Goal: Ask a question: Seek information or help from site administrators or community

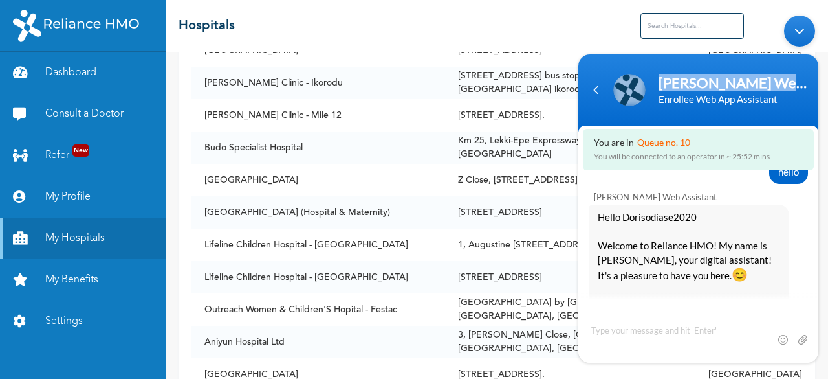
scroll to position [969, 0]
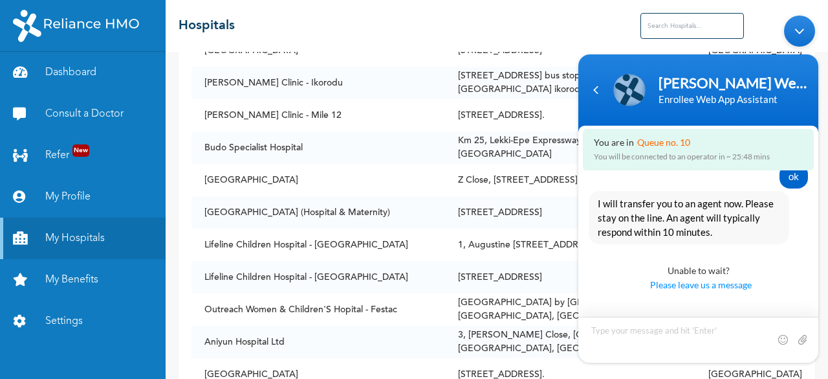
click at [615, 333] on textarea "Type your message and hit 'Enter'" at bounding box center [699, 339] width 240 height 46
type textarea "hello"
click at [802, 338] on span at bounding box center [802, 339] width 13 height 13
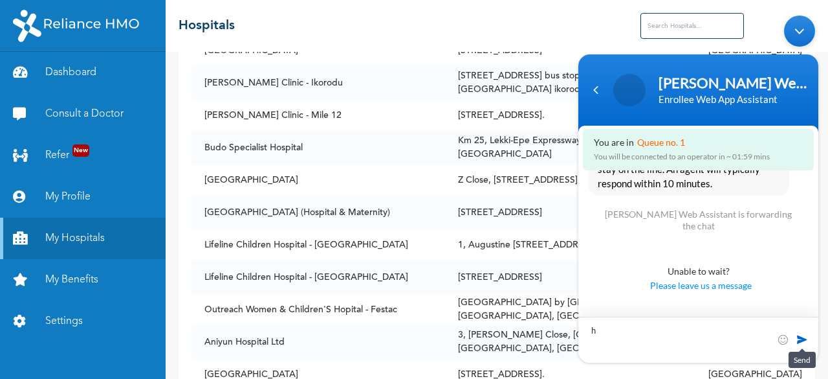
scroll to position [1048, 0]
type textarea "hello"
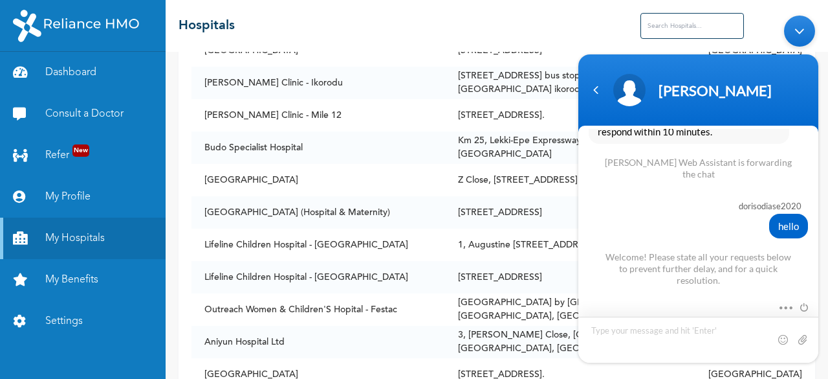
scroll to position [1188, 0]
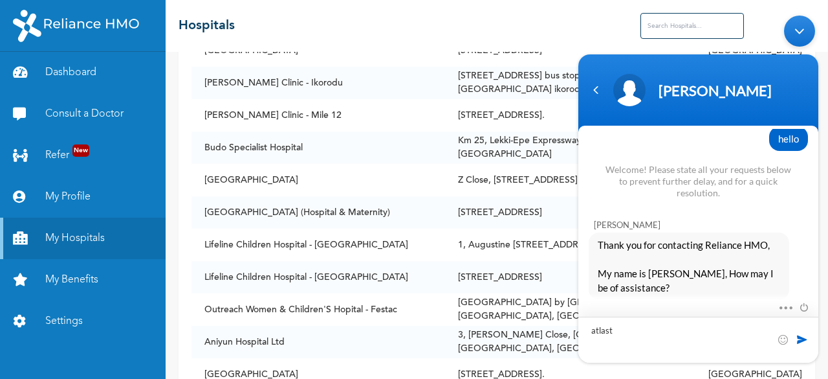
type textarea "atlast"
click at [800, 344] on span at bounding box center [802, 339] width 13 height 13
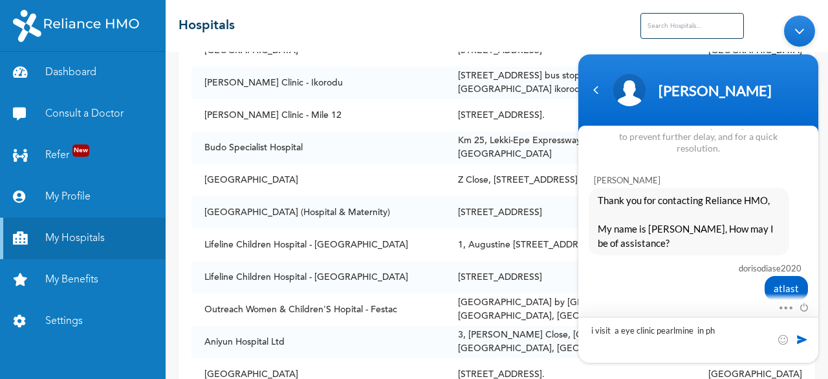
type textarea "i visit a eye clinic pearlmine in ph"
click at [802, 338] on span at bounding box center [802, 339] width 13 height 13
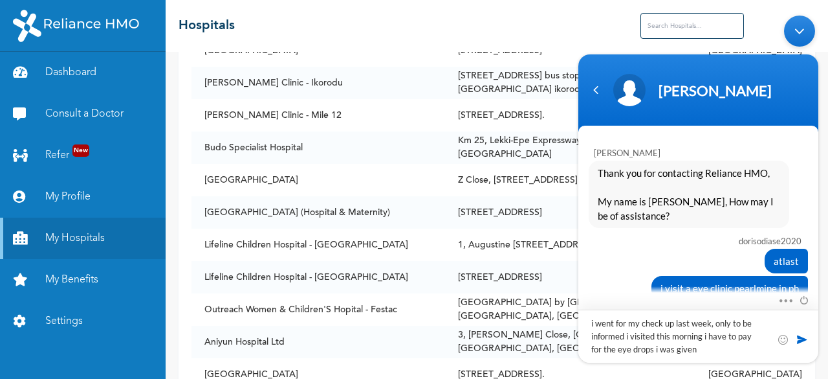
type textarea "i went for my check up last week, only to be informed i visited this morning i …"
click at [801, 339] on span at bounding box center [802, 339] width 13 height 13
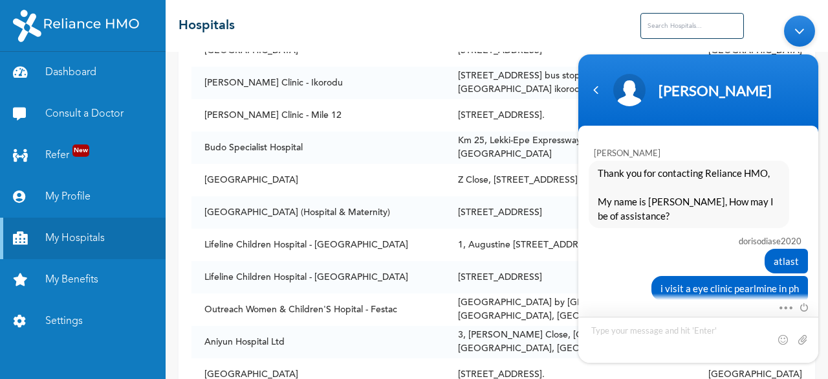
scroll to position [1315, 0]
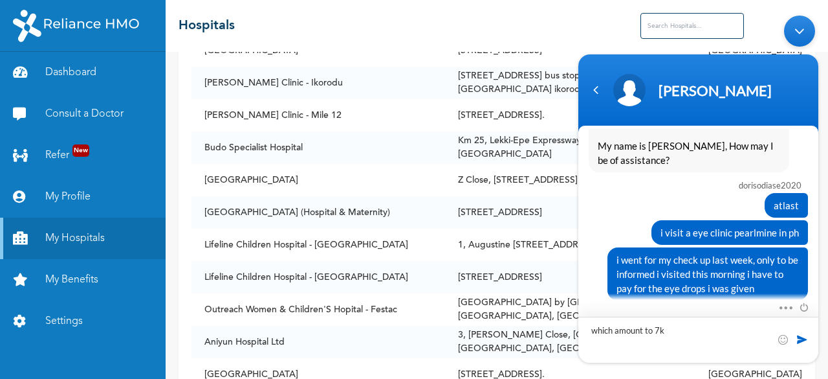
type textarea "which amount to 7k"
click at [804, 342] on span at bounding box center [802, 339] width 13 height 13
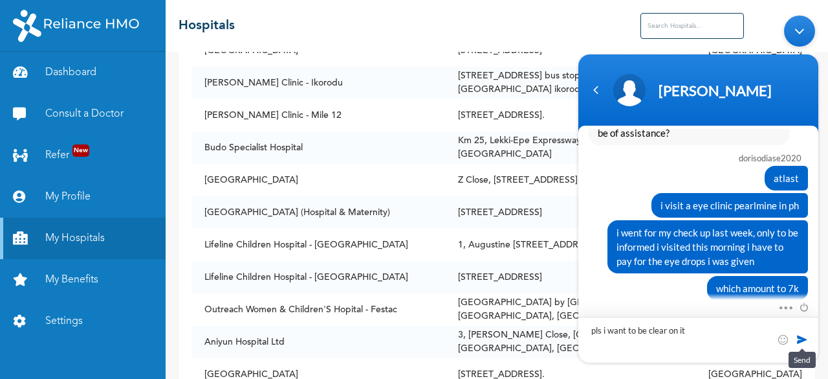
type textarea "pls i want to be clear on it"
click at [798, 334] on span at bounding box center [802, 339] width 13 height 13
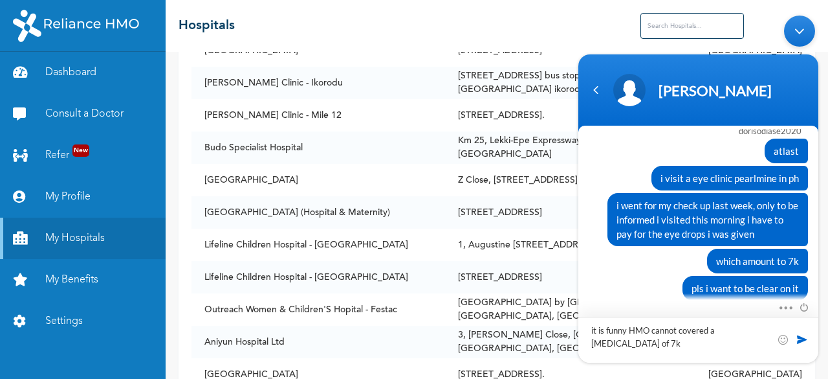
type textarea "it is funny HMO cannot covered a [MEDICAL_DATA] of 7k"
click at [801, 335] on span at bounding box center [802, 339] width 13 height 13
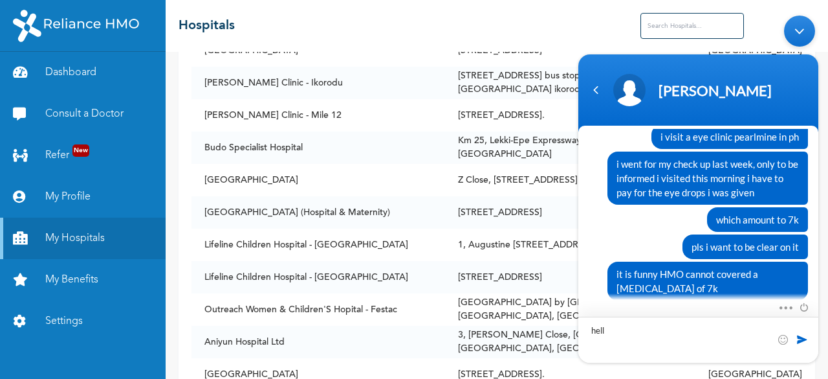
type textarea "hello"
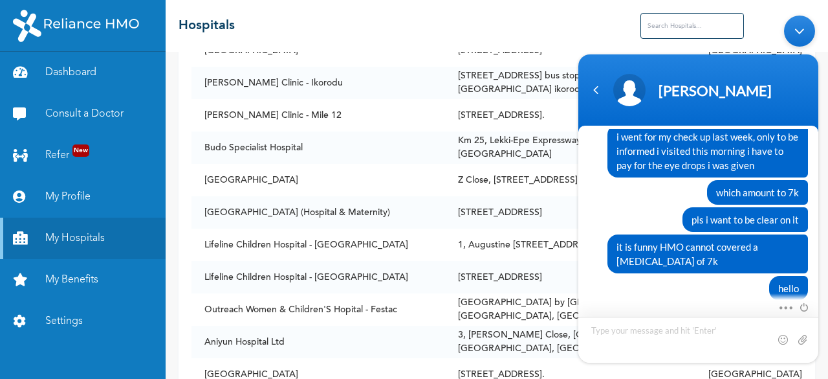
click at [610, 329] on textarea "Type your message and hit 'Enter'" at bounding box center [699, 339] width 240 height 46
type textarea "hello"
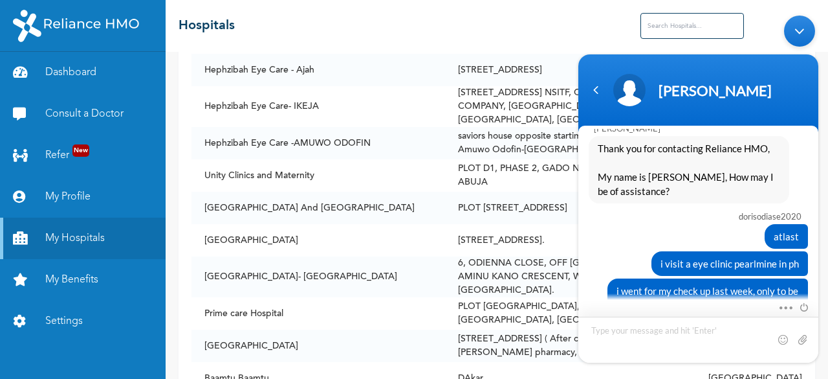
scroll to position [1296, 0]
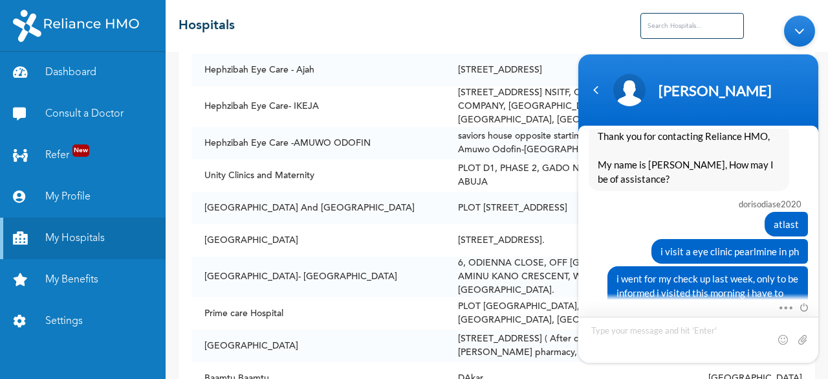
click at [621, 336] on textarea "Type your message and hit 'Enter'" at bounding box center [699, 339] width 240 height 46
type textarea "[PERSON_NAME] are you on this call"
click at [801, 338] on span at bounding box center [802, 339] width 13 height 13
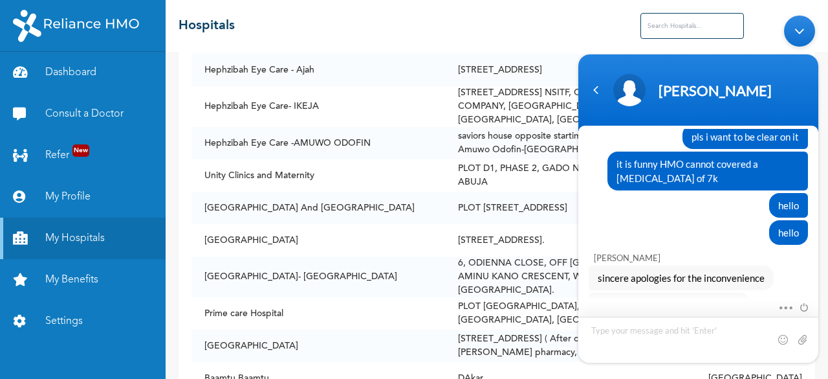
scroll to position [1582, 0]
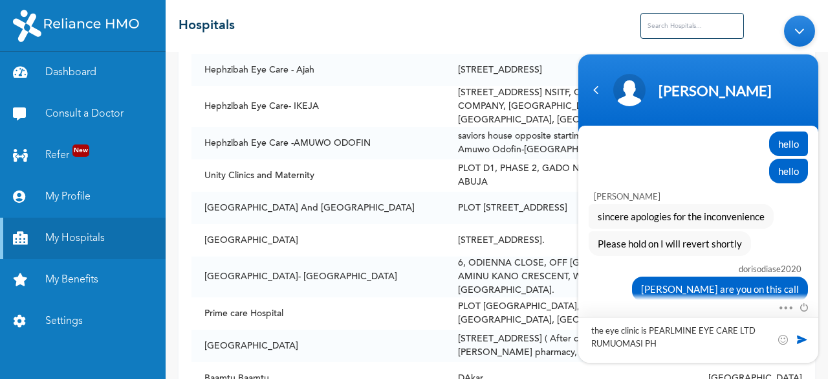
type textarea "the eye clinic is PEARLMINE EYE CARE LTD RUMUOMASI PH"
click at [799, 338] on span at bounding box center [802, 339] width 13 height 13
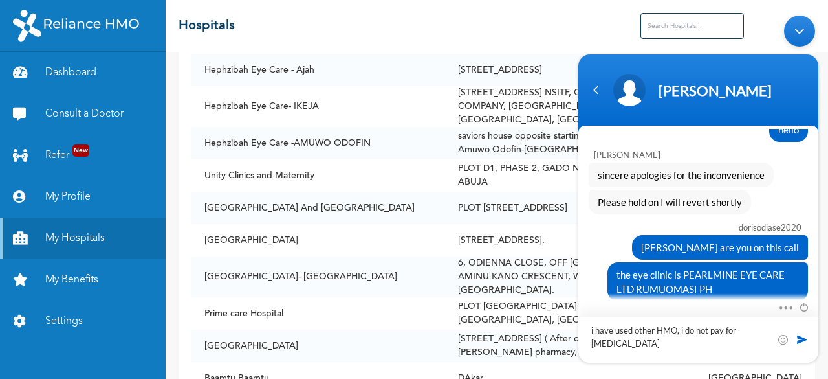
type textarea "i have used other HMO, i do not pay for [MEDICAL_DATA]"
click at [801, 337] on span at bounding box center [802, 339] width 13 height 13
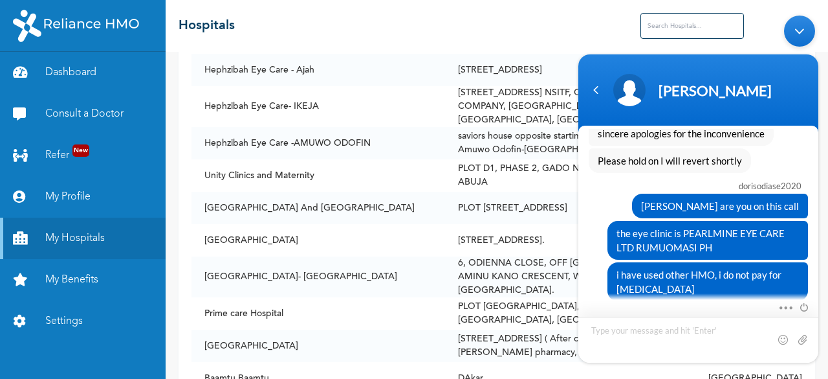
click at [661, 340] on textarea "Type your message and hit 'Enter'" at bounding box center [699, 339] width 240 height 46
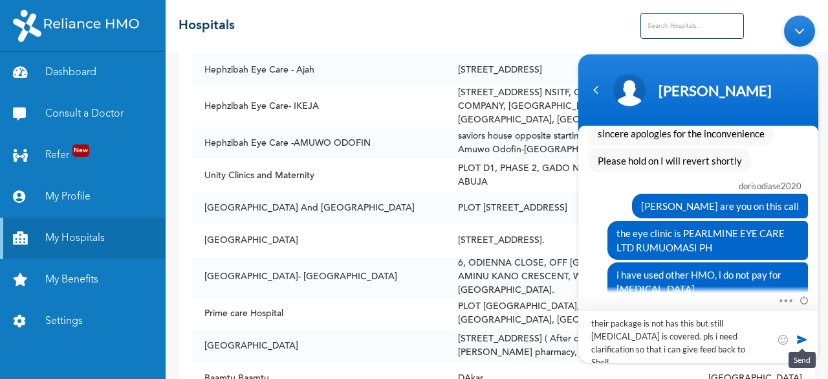
type textarea "their package is not has this but still [MEDICAL_DATA] is covered. pls i need c…"
click at [802, 339] on span at bounding box center [802, 339] width 13 height 13
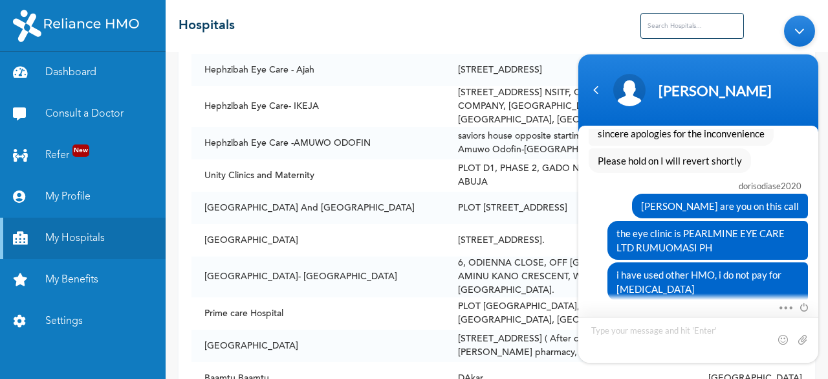
scroll to position [1721, 0]
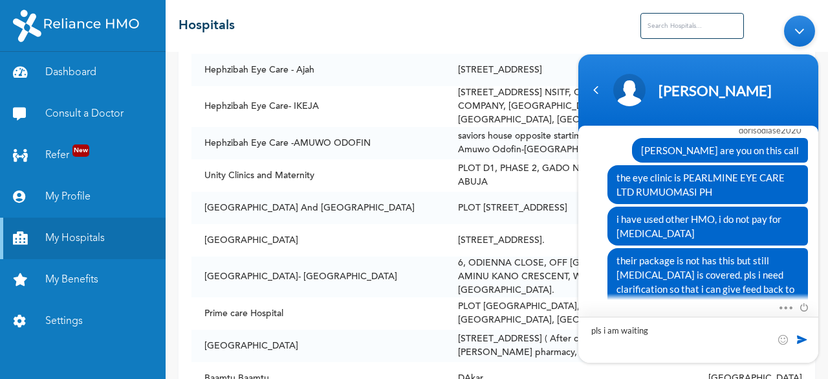
type textarea "pls i am waiting"
click at [801, 338] on span at bounding box center [802, 339] width 13 height 13
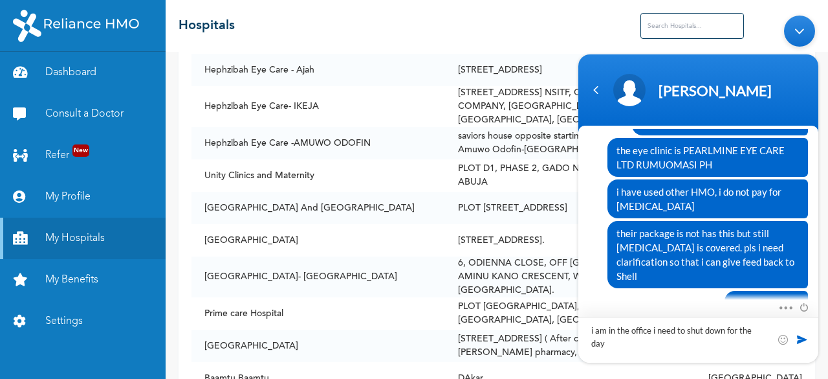
type textarea "i am in the office i need to shut down for the day"
click at [804, 337] on span at bounding box center [802, 339] width 13 height 13
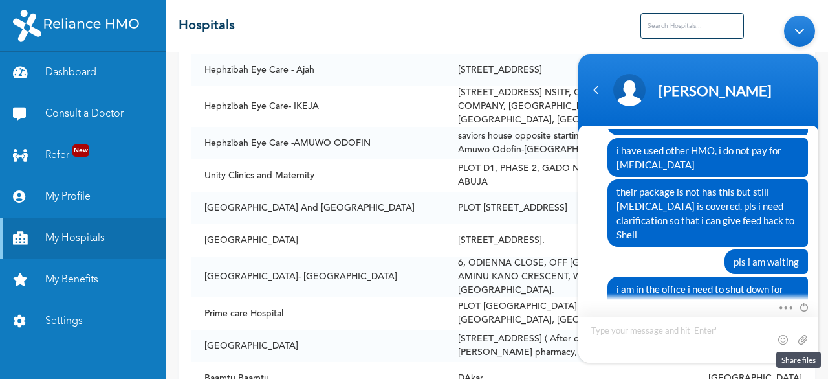
scroll to position [1834, 0]
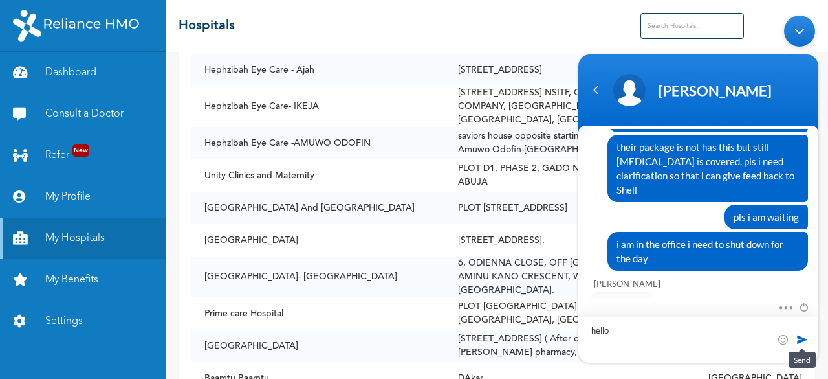
type textarea "hello"
click at [804, 336] on span at bounding box center [802, 339] width 13 height 13
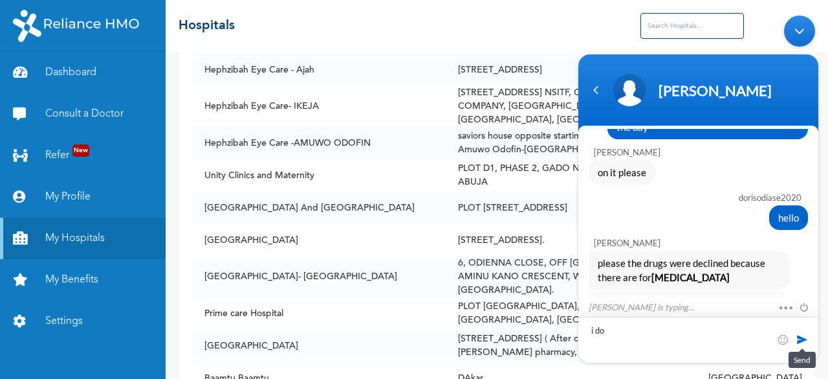
scroll to position [1993, 0]
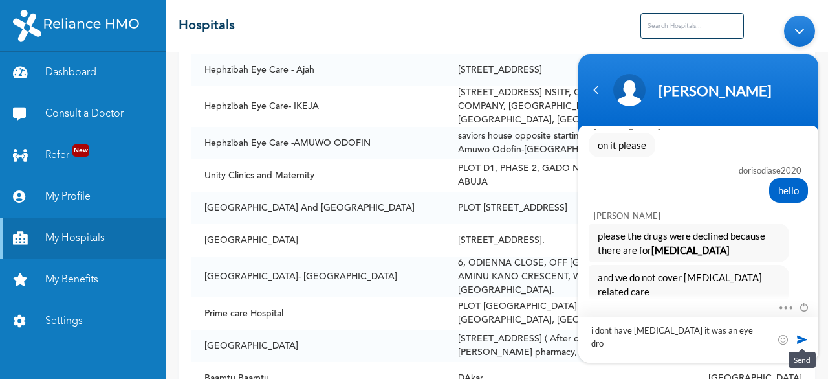
type textarea "i dont have [MEDICAL_DATA] it was an [MEDICAL_DATA]"
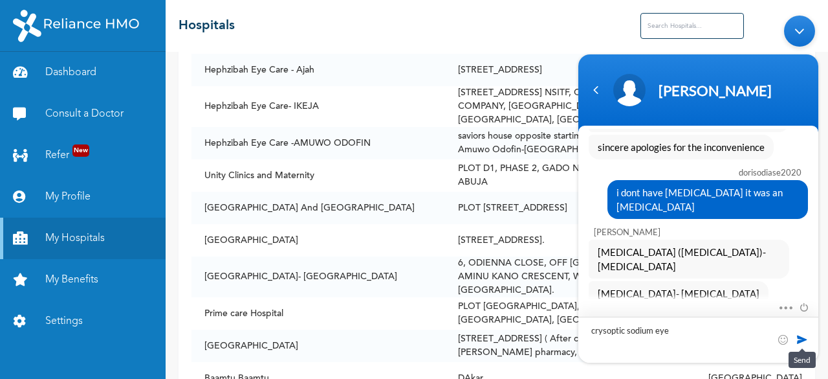
scroll to position [2191, 0]
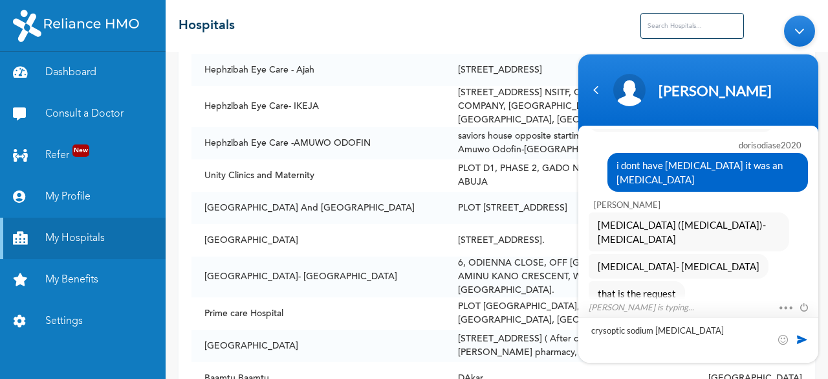
type textarea "crysoptic sodium [MEDICAL_DATA]"
click at [797, 334] on span at bounding box center [802, 339] width 13 height 13
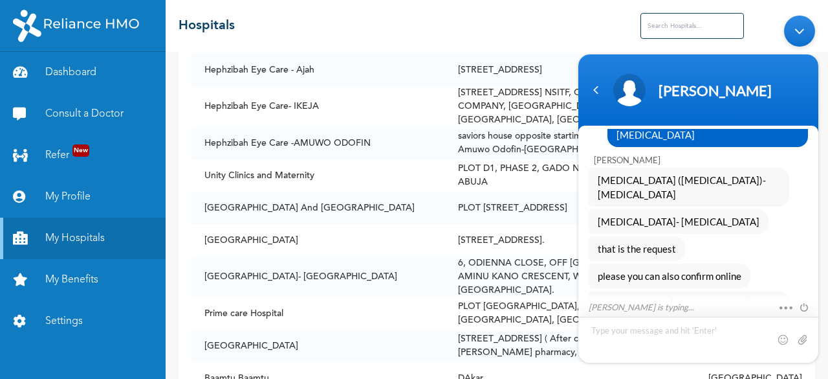
type textarea "c"
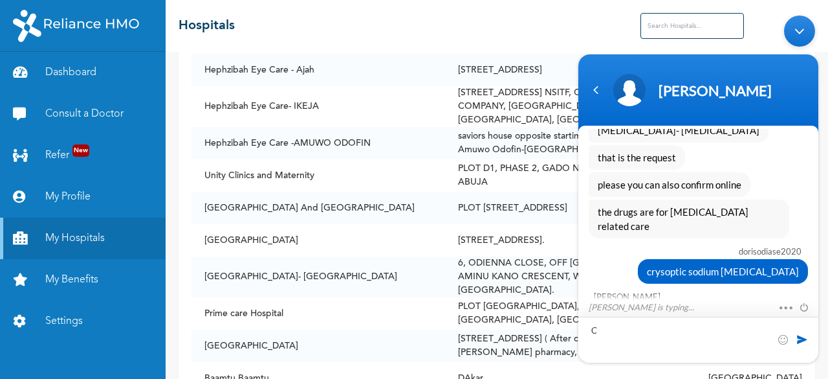
scroll to position [2354, 0]
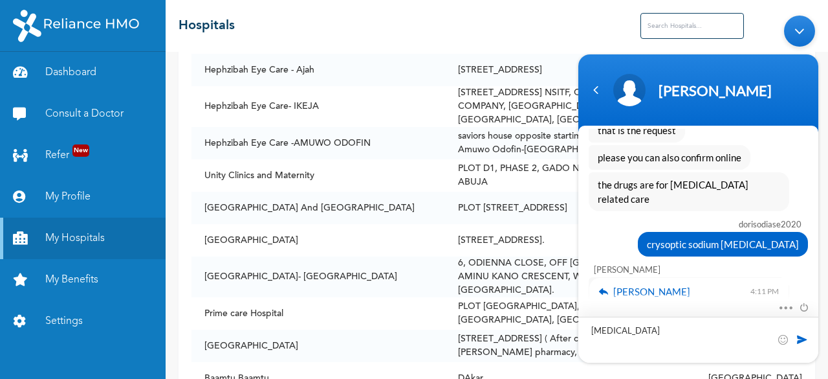
type textarea "[MEDICAL_DATA]"
click at [804, 341] on span at bounding box center [802, 339] width 13 height 13
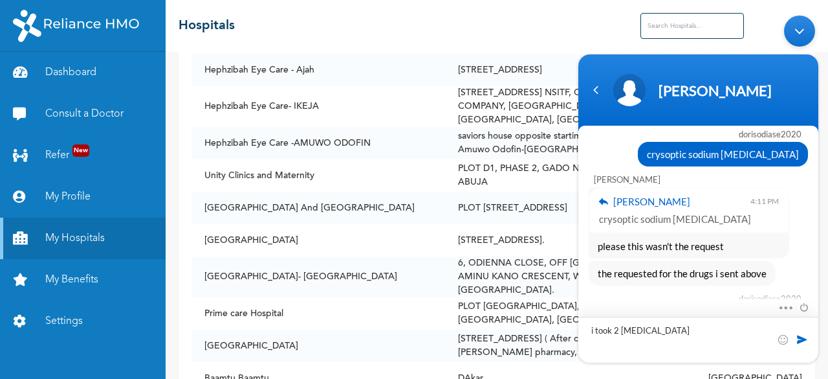
scroll to position [2486, 0]
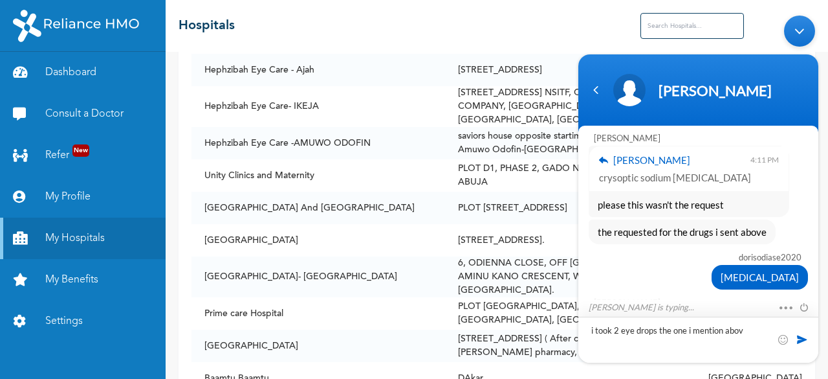
type textarea "i took 2 eye drops the one i mention above"
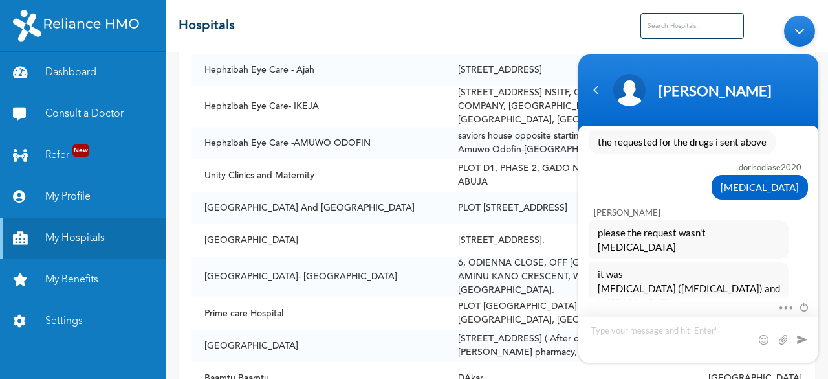
scroll to position [2603, 0]
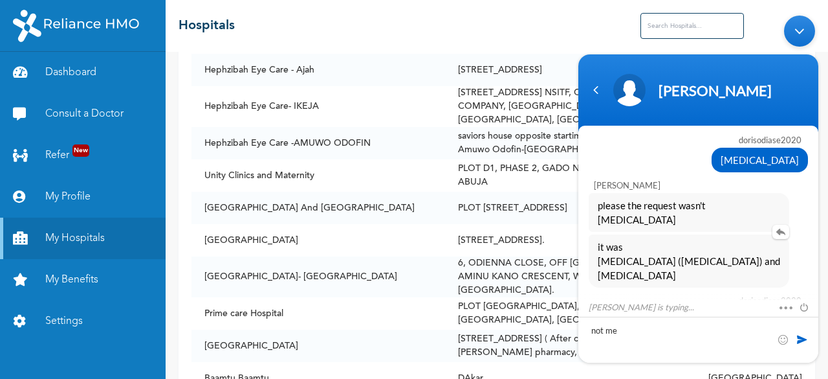
click at [643, 239] on span "it was [MEDICAL_DATA] ([MEDICAL_DATA]) and [MEDICAL_DATA]" at bounding box center [689, 260] width 183 height 43
click at [773, 225] on em at bounding box center [781, 232] width 17 height 14
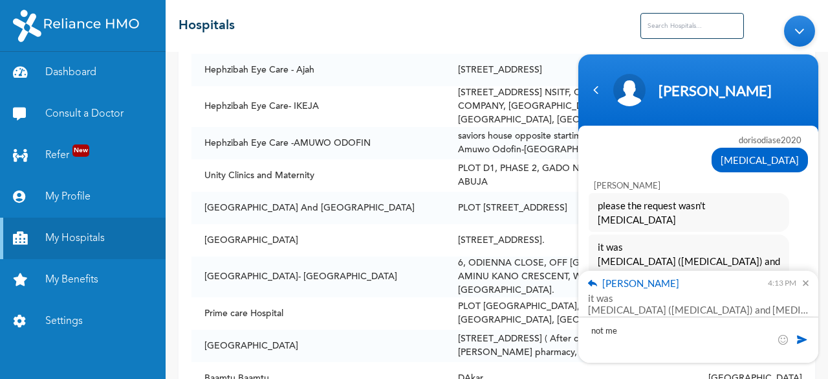
type textarea "not me"
click at [803, 340] on span at bounding box center [802, 339] width 13 height 13
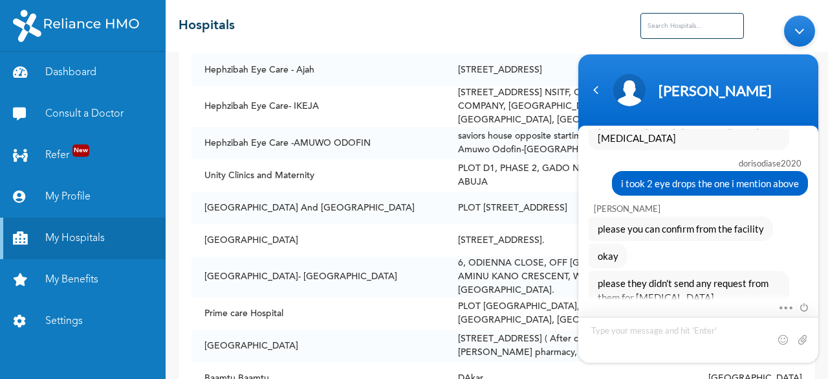
scroll to position [2777, 0]
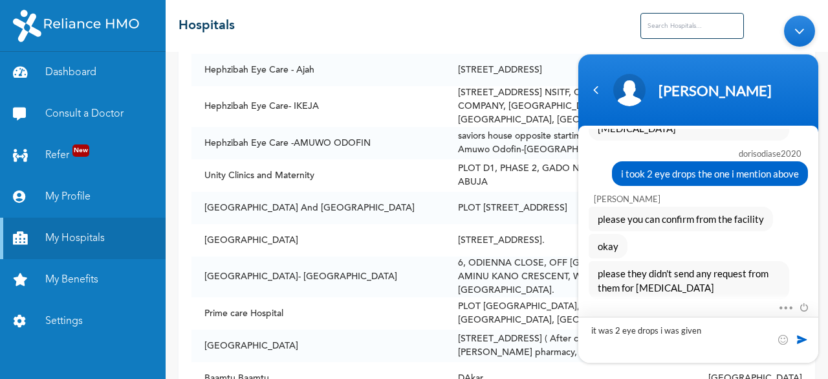
type textarea "it was 2 eye drops i was given"
click at [799, 336] on span at bounding box center [802, 339] width 13 height 13
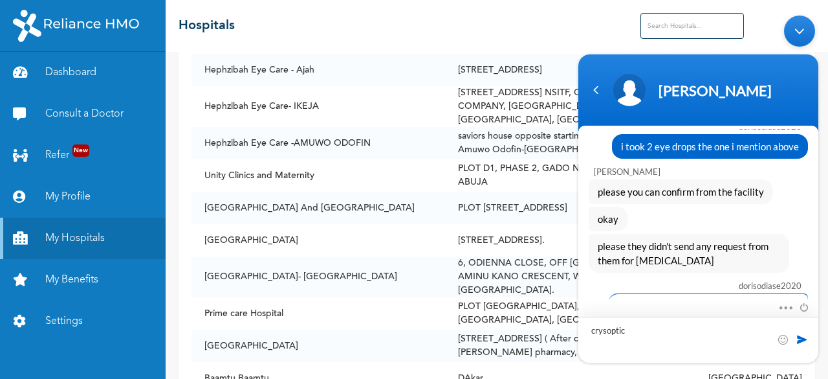
click at [591, 333] on textarea "crysoptic" at bounding box center [699, 339] width 240 height 46
type textarea "1. crysoptic"
click at [635, 333] on textarea "1. crysoptic" at bounding box center [699, 339] width 240 height 46
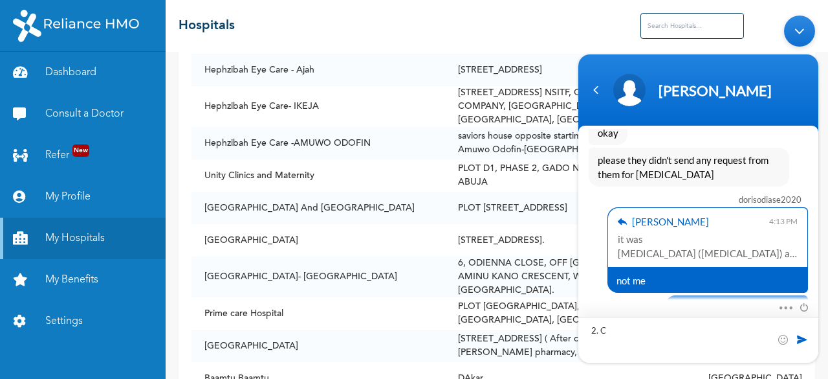
scroll to position [2890, 0]
type textarea "2. Cifradex-i"
click at [799, 335] on span at bounding box center [802, 339] width 13 height 13
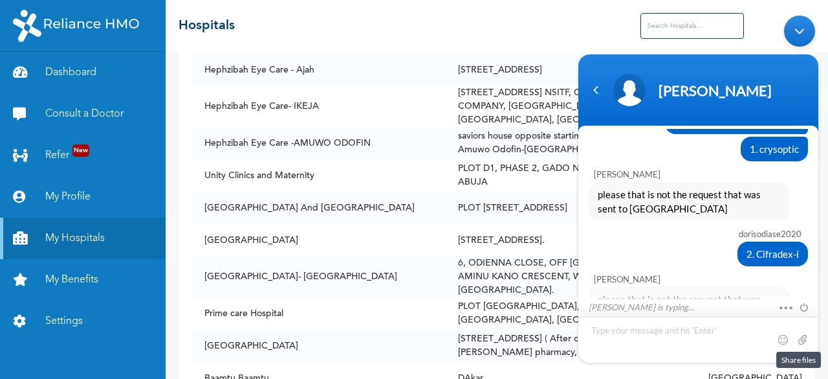
scroll to position [3103, 0]
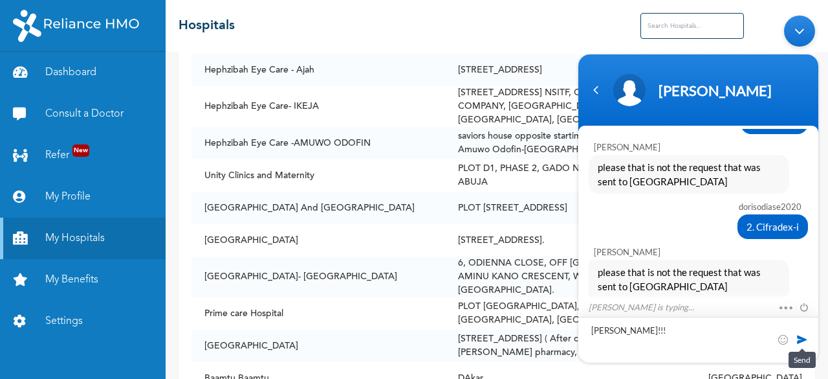
type textarea "[PERSON_NAME]!!!"
click at [802, 336] on span at bounding box center [802, 339] width 13 height 13
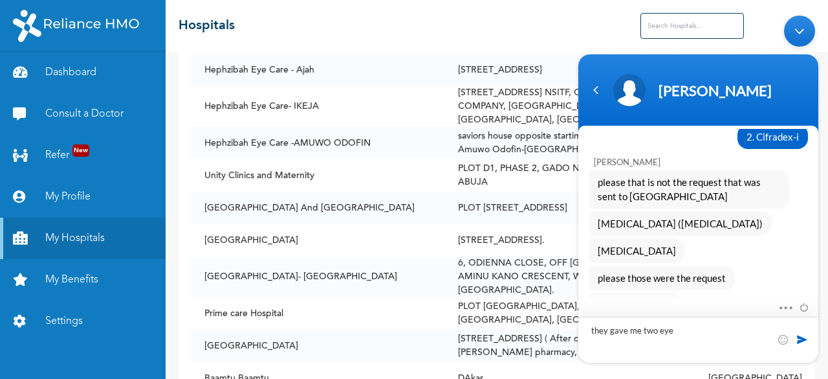
scroll to position [3220, 0]
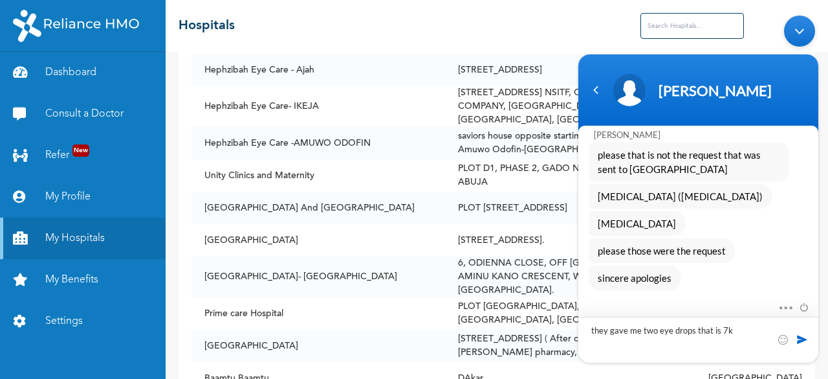
type textarea "they gave me two eye drops that is 7k"
click at [797, 340] on span at bounding box center [802, 339] width 13 height 13
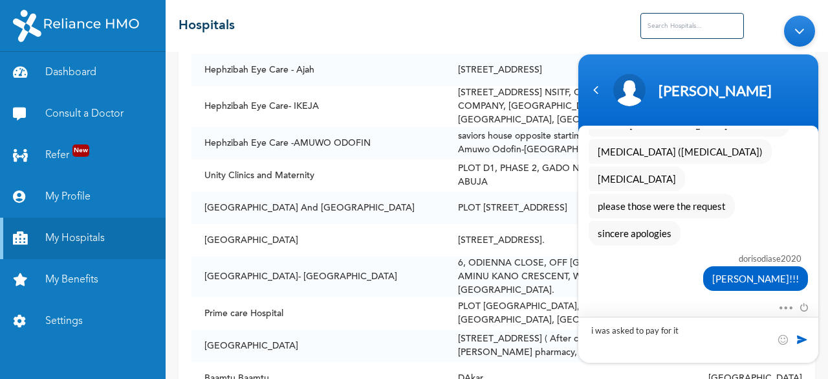
type textarea "i was asked to pay for it"
click at [805, 334] on span at bounding box center [802, 339] width 13 height 13
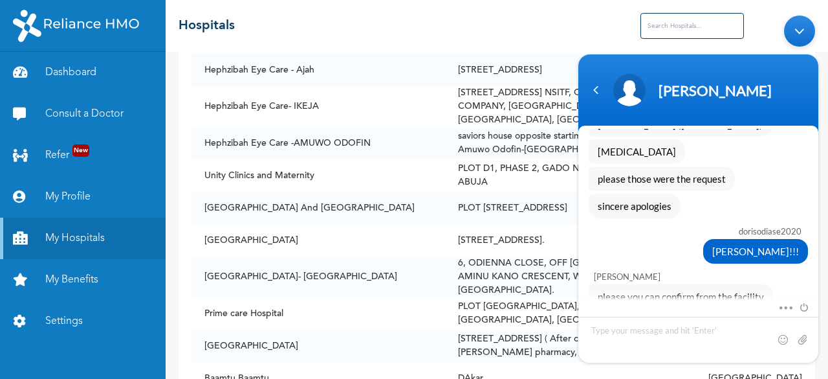
click at [696, 374] on em at bounding box center [699, 381] width 17 height 14
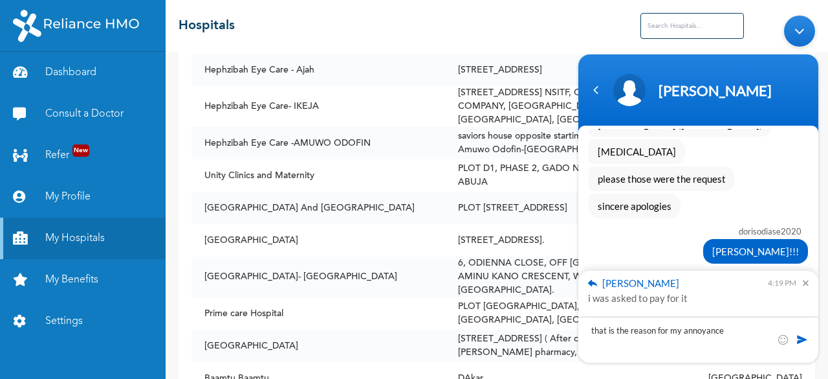
type textarea "that is the reason for my annoyance"
click at [804, 335] on span at bounding box center [802, 339] width 13 height 13
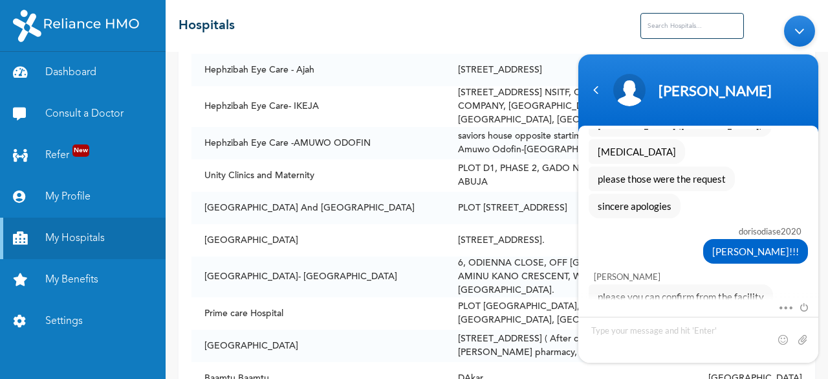
scroll to position [3366, 0]
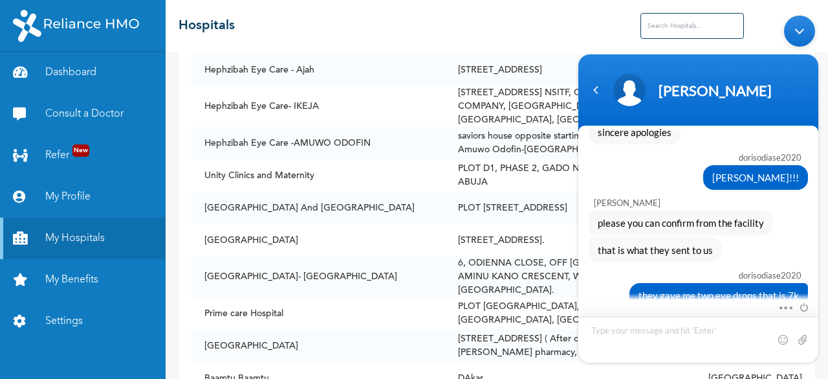
click at [658, 340] on textarea "Type your message and hit 'Enter'" at bounding box center [699, 339] width 240 height 46
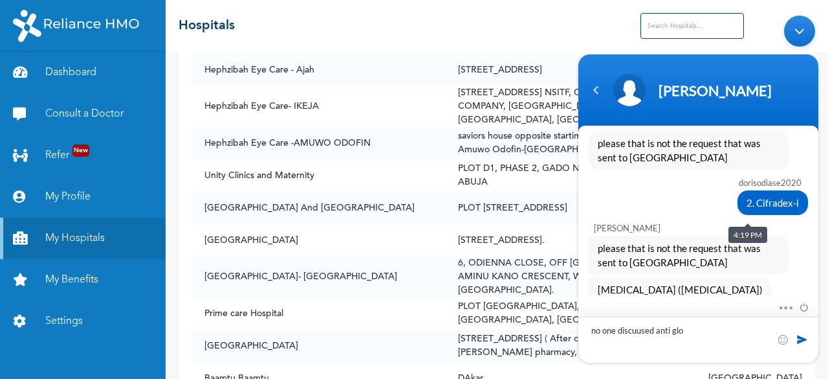
scroll to position [3128, 0]
type textarea "no one discuused anti [MEDICAL_DATA] stuff with me"
click at [800, 339] on span at bounding box center [802, 339] width 13 height 13
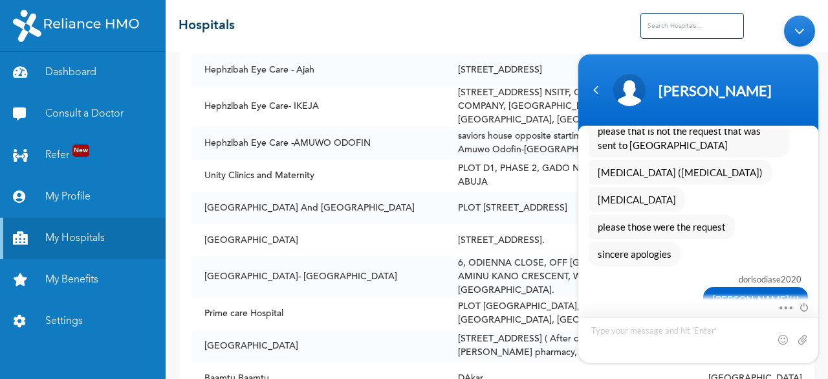
scroll to position [3407, 0]
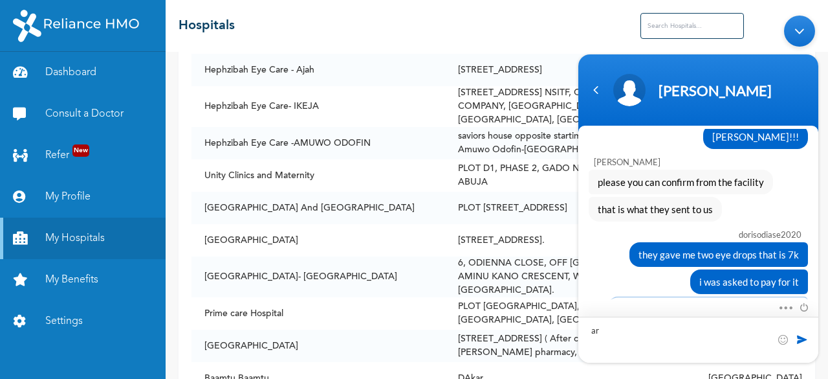
type textarea "a"
type textarea "i am paying for the eye drops?"
click at [802, 333] on span at bounding box center [802, 339] width 13 height 13
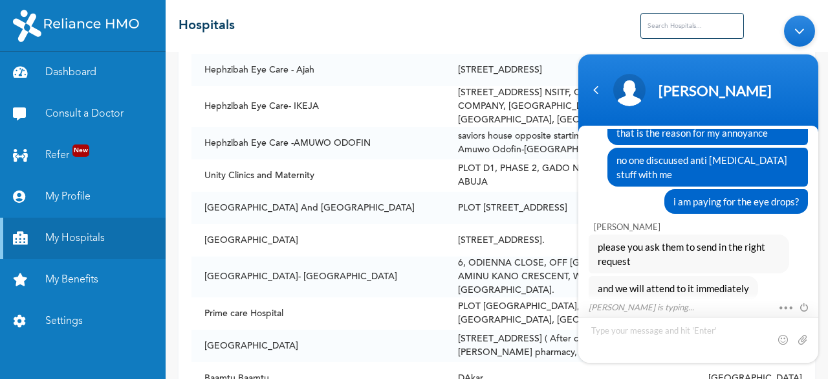
scroll to position [3671, 0]
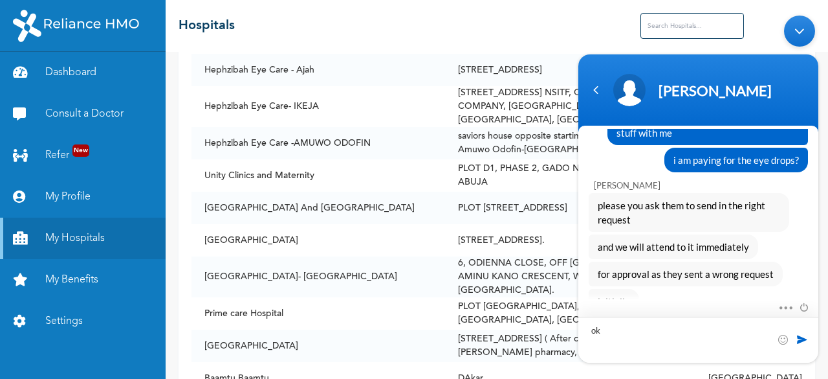
type textarea "ok"
click at [802, 337] on span at bounding box center [802, 339] width 13 height 13
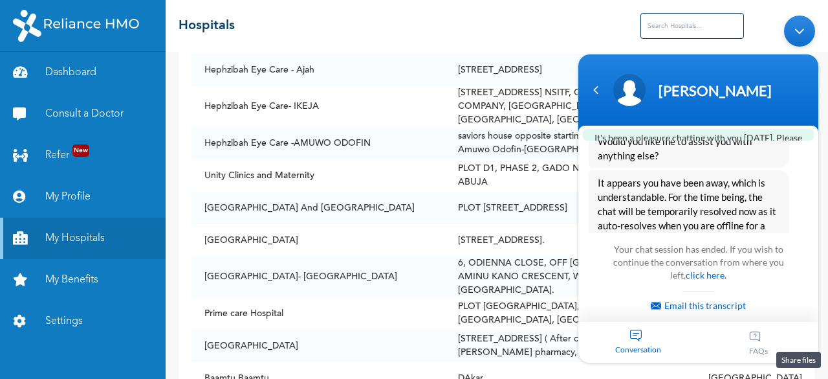
scroll to position [4252, 0]
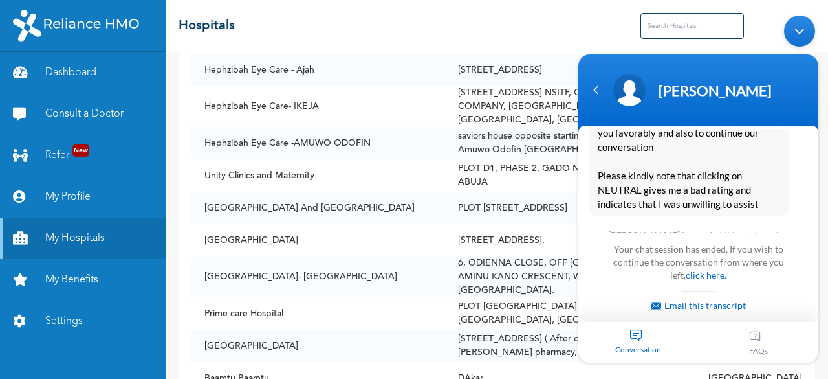
click at [733, 289] on span "😄" at bounding box center [734, 301] width 25 height 25
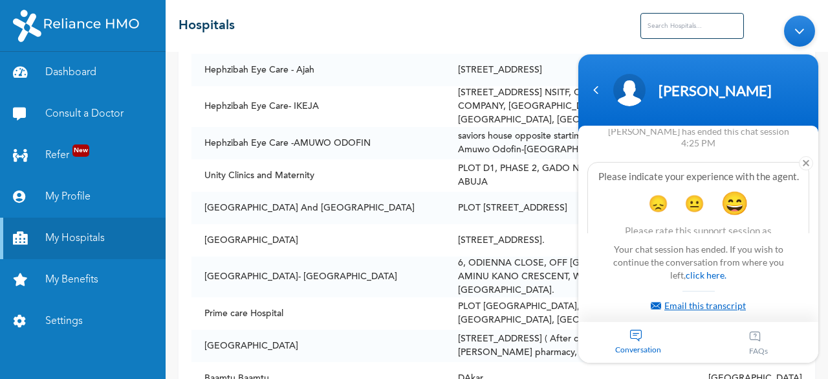
click at [707, 300] on link "Email this transcript" at bounding box center [698, 305] width 95 height 11
click at [658, 304] on link "Email this transcript" at bounding box center [698, 305] width 95 height 11
click at [686, 302] on link "Email this transcript" at bounding box center [698, 305] width 95 height 11
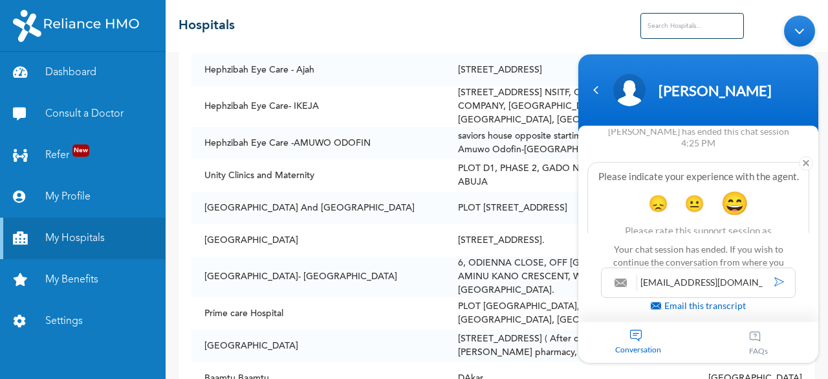
click at [777, 283] on em at bounding box center [780, 281] width 10 height 9
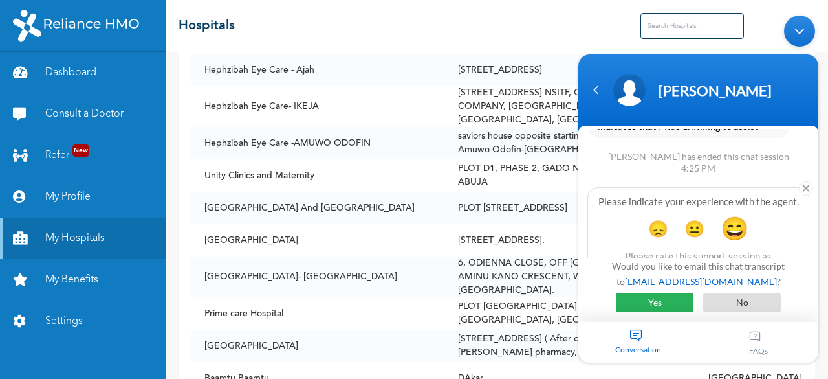
click at [673, 303] on span "Yes" at bounding box center [655, 302] width 78 height 19
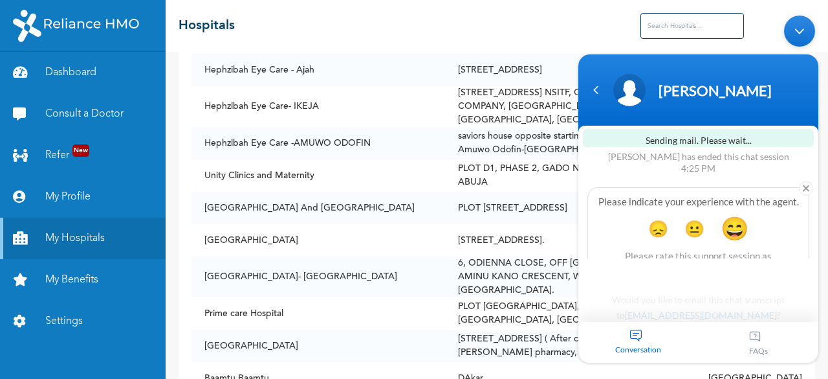
scroll to position [4355, 0]
